Goal: Browse casually

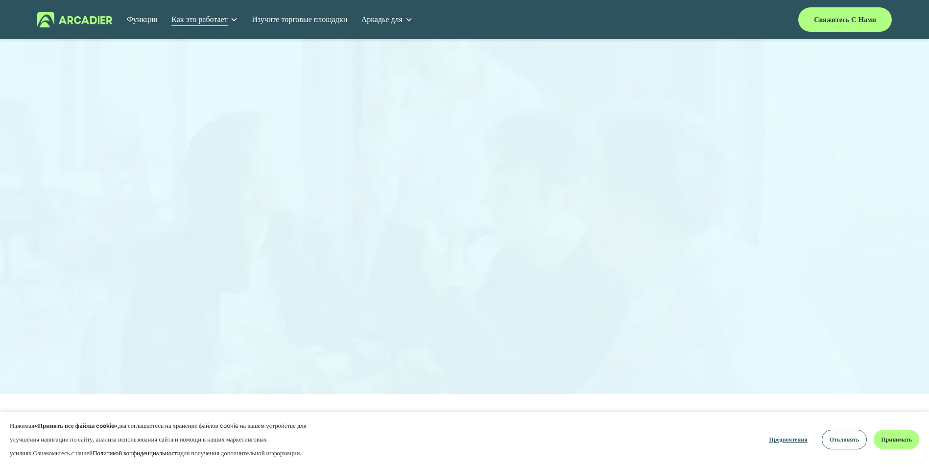
scroll to position [24, 0]
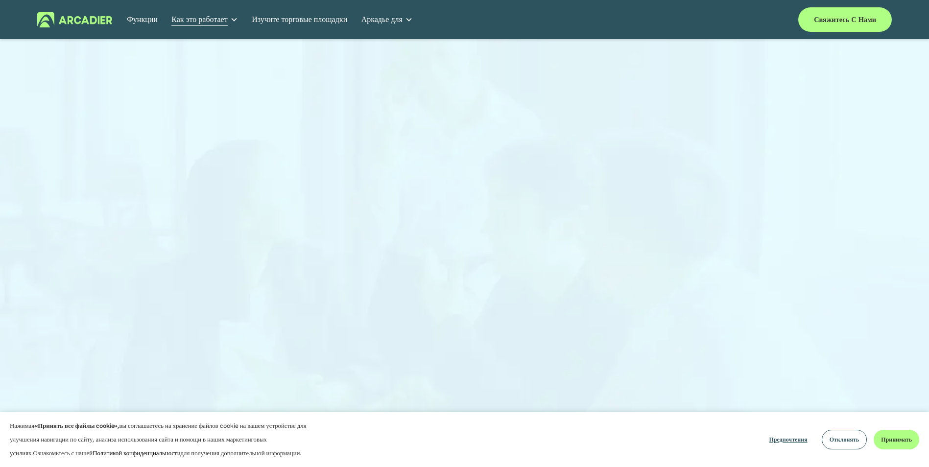
click at [59, 21] on img at bounding box center [74, 19] width 75 height 15
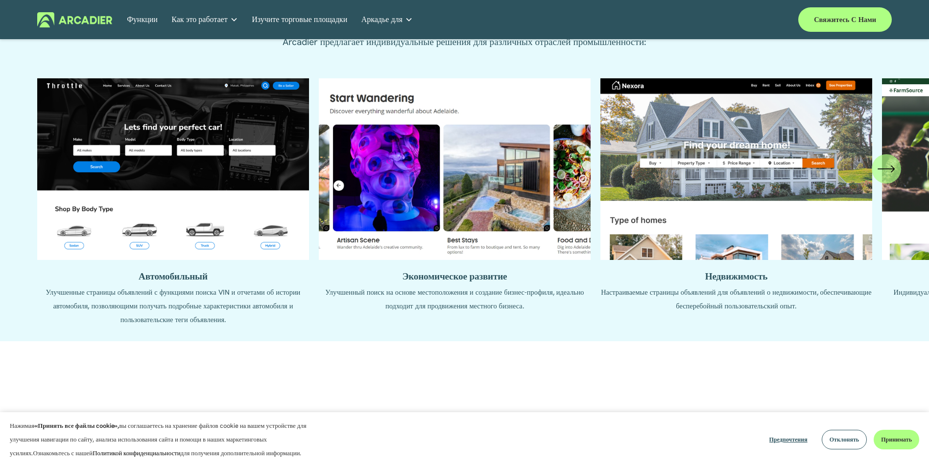
scroll to position [1126, 0]
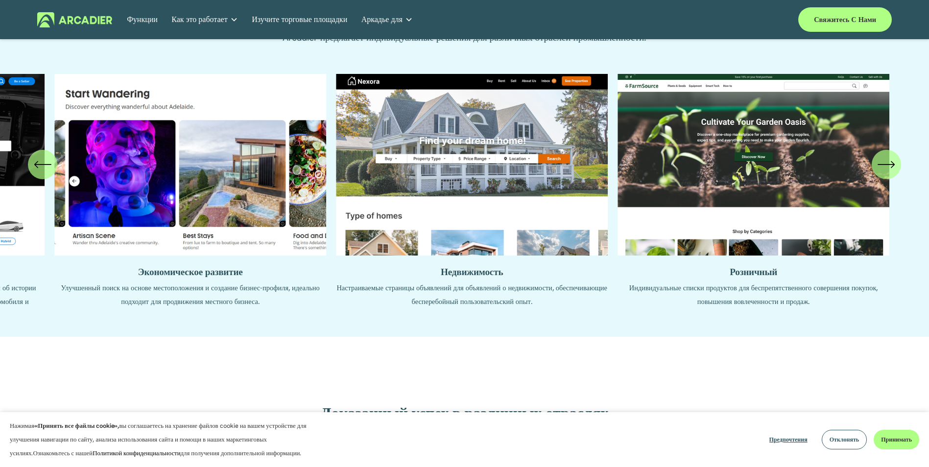
drag, startPoint x: 726, startPoint y: 180, endPoint x: 353, endPoint y: 183, distance: 373.2
click at [353, 183] on ul "Автомобильный Улучшенные страницы объявлений с функциями поиска VIN и отчетами …" at bounding box center [464, 198] width 855 height 248
click at [765, 278] on ul "Автомобильный Улучшенные страницы объявлений с функциями поиска VIN и отчетами …" at bounding box center [464, 198] width 855 height 248
click at [740, 155] on ul "Автомобильный Улучшенные страницы объявлений с функциями поиска VIN и отчетами …" at bounding box center [464, 198] width 855 height 248
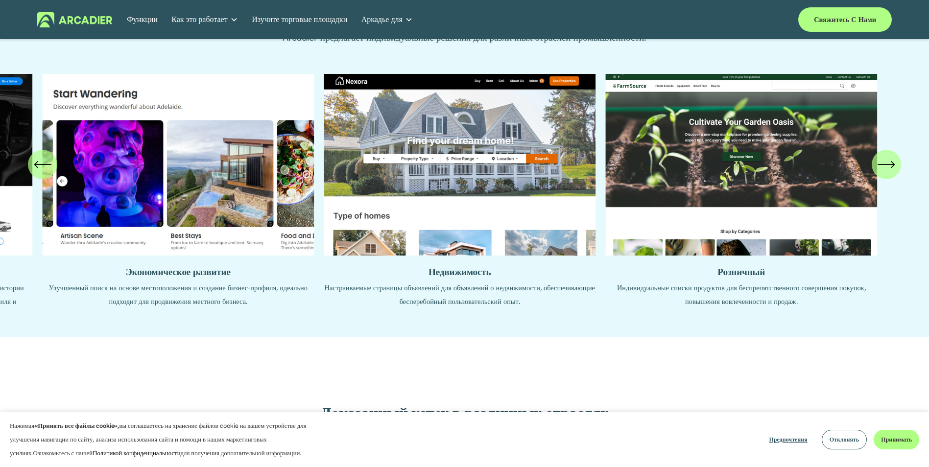
drag, startPoint x: 612, startPoint y: 183, endPoint x: 936, endPoint y: 186, distance: 323.7
click at [886, 185] on ul "Автомобильный Улучшенные страницы объявлений с функциями поиска VIN и отчетами …" at bounding box center [464, 198] width 855 height 248
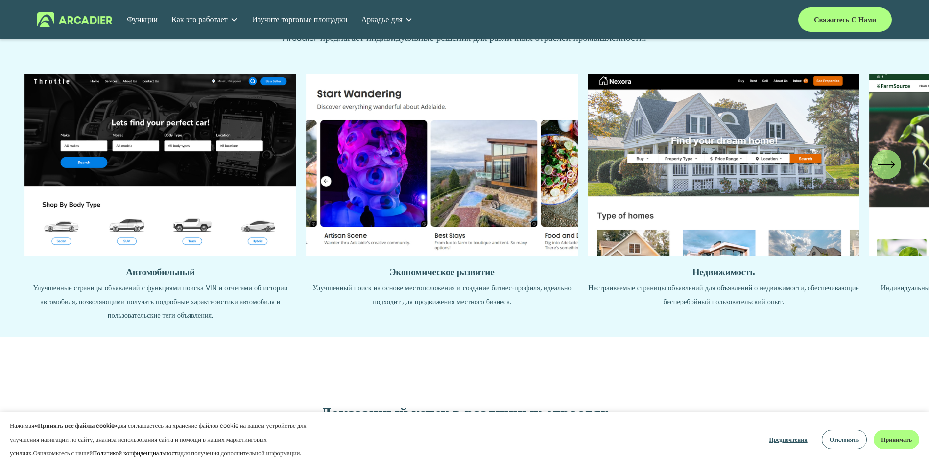
drag, startPoint x: 398, startPoint y: 314, endPoint x: 375, endPoint y: 154, distance: 161.8
click at [375, 154] on ul "Автомобильный Улучшенные страницы объявлений с функциями поиска VIN и отчетами …" at bounding box center [464, 198] width 855 height 248
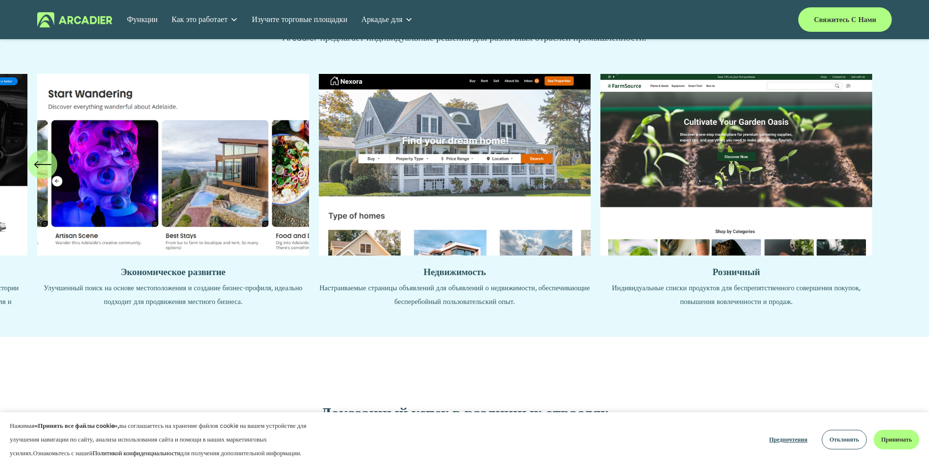
drag, startPoint x: 546, startPoint y: 239, endPoint x: 180, endPoint y: 188, distance: 369.9
click at [191, 181] on ul "Автомобильный Улучшенные страницы объявлений с функциями поиска VIN и отчетами …" at bounding box center [464, 198] width 855 height 248
drag, startPoint x: 473, startPoint y: 336, endPoint x: 472, endPoint y: 262, distance: 74.4
click at [472, 262] on div "Автомобильный Улучшенные страницы объявлений с функциями поиска VIN и отчетами …" at bounding box center [464, 198] width 929 height 278
click at [852, 443] on span "Отклонять" at bounding box center [845, 440] width 30 height 8
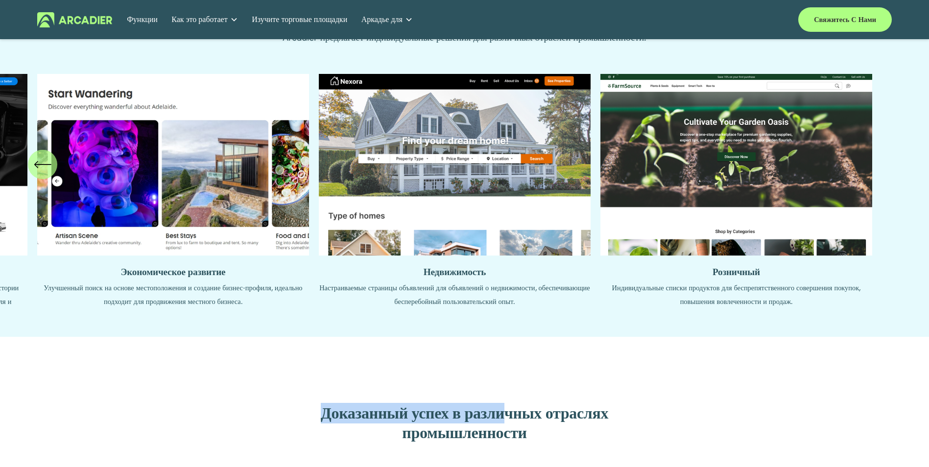
drag, startPoint x: 506, startPoint y: 378, endPoint x: 497, endPoint y: 255, distance: 123.3
click at [497, 255] on article "Возможности корпоративного уровня по доступным ценам Мощное решение для маркетп…" at bounding box center [464, 467] width 929 height 3186
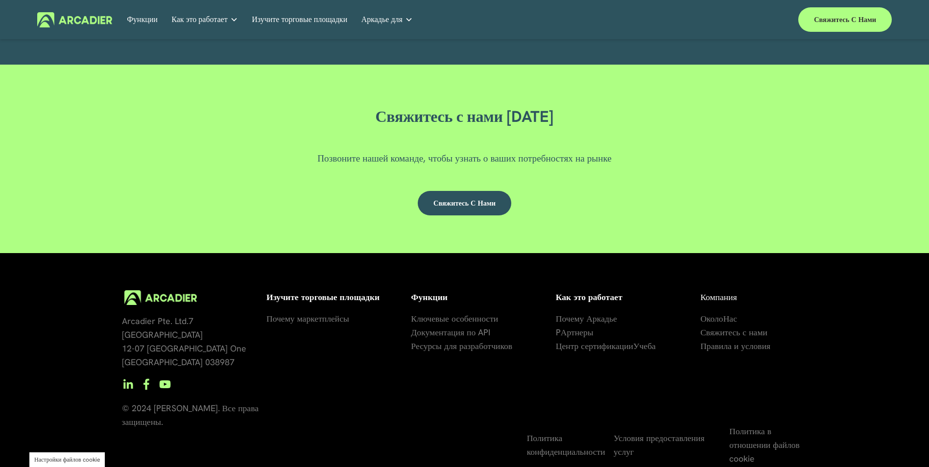
scroll to position [2944, 0]
